Goal: Task Accomplishment & Management: Use online tool/utility

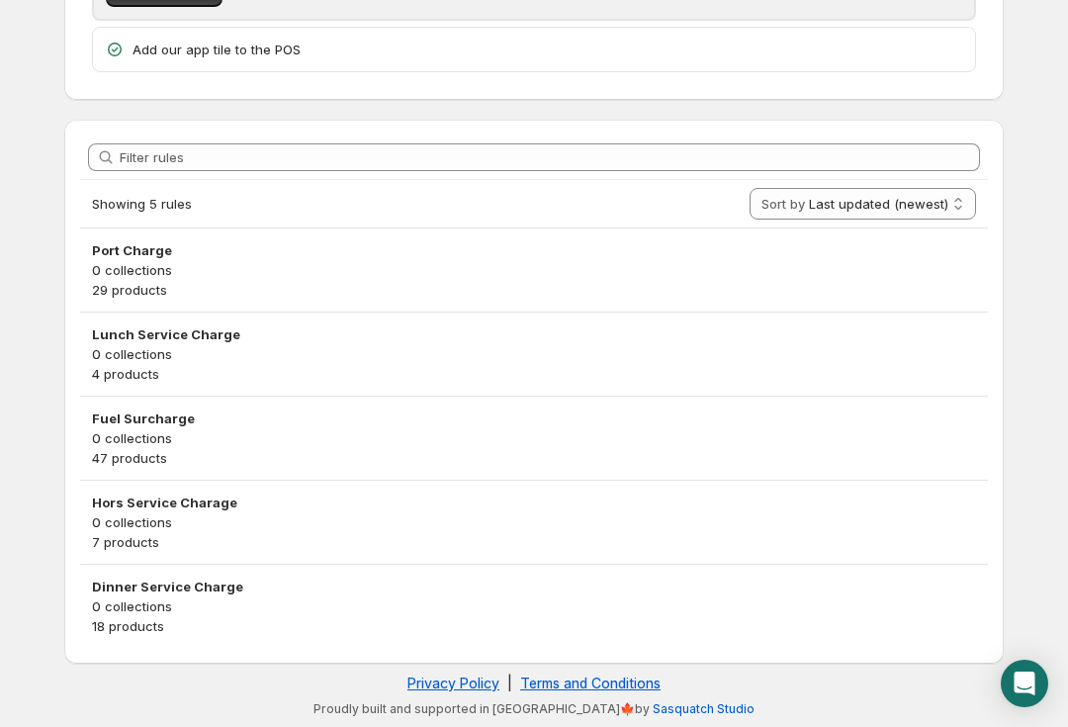
scroll to position [283, 0]
click at [1016, 688] on icon "Open Intercom Messenger" at bounding box center [1025, 684] width 21 height 24
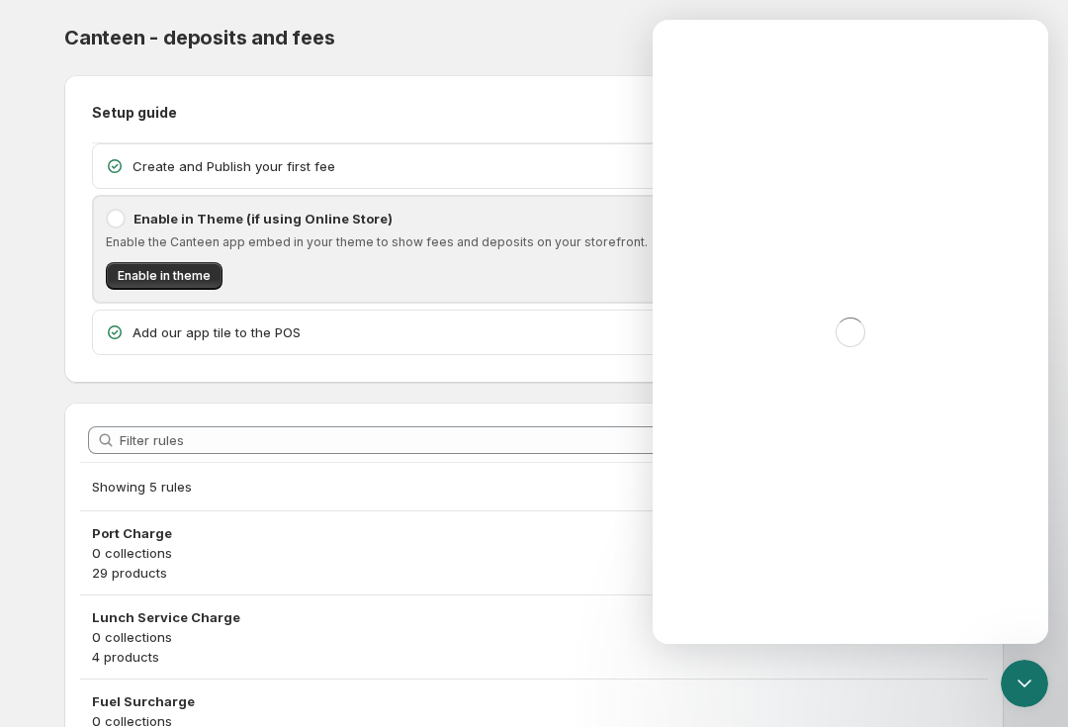
scroll to position [0, 0]
click at [1027, 686] on icon "Close Intercom Messenger" at bounding box center [1025, 684] width 24 height 24
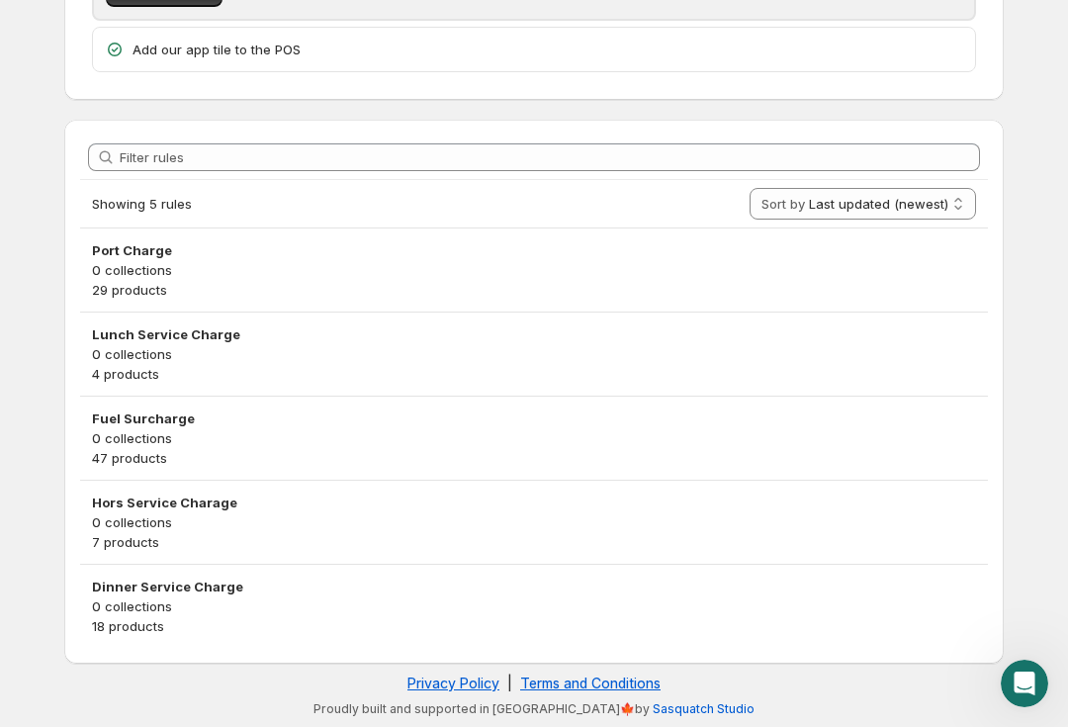
click at [1030, 685] on icon "Open Intercom Messenger" at bounding box center [1025, 684] width 33 height 33
